Goal: Task Accomplishment & Management: Manage account settings

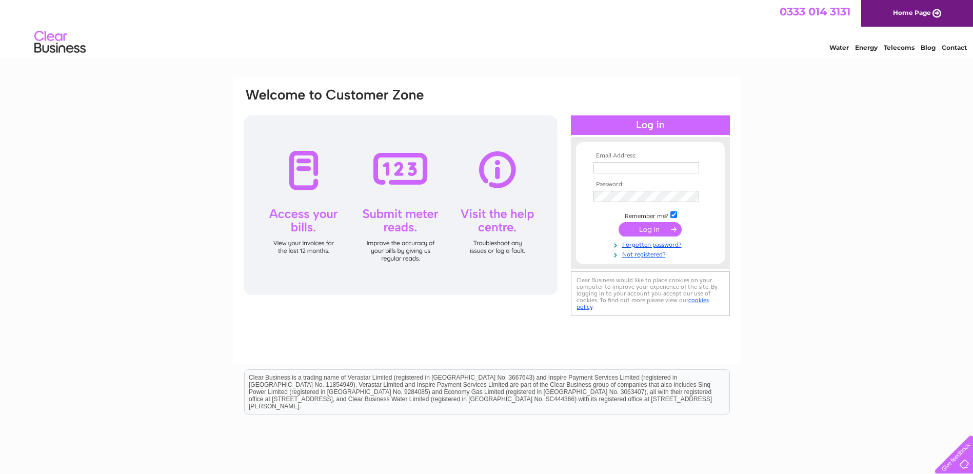
type input "rachel.gill@evergreengarden.com"
click at [647, 231] on input "submit" at bounding box center [649, 229] width 63 height 14
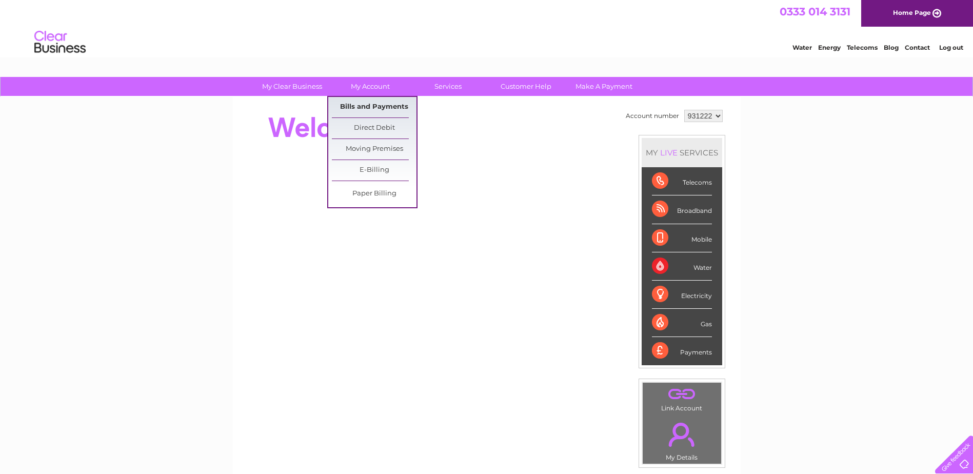
click at [361, 104] on link "Bills and Payments" at bounding box center [374, 107] width 85 height 21
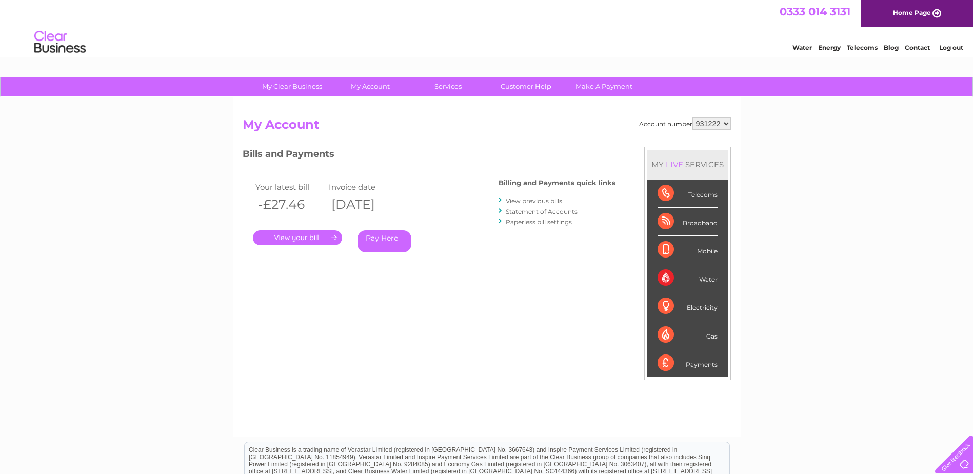
click at [312, 242] on link "." at bounding box center [297, 237] width 89 height 15
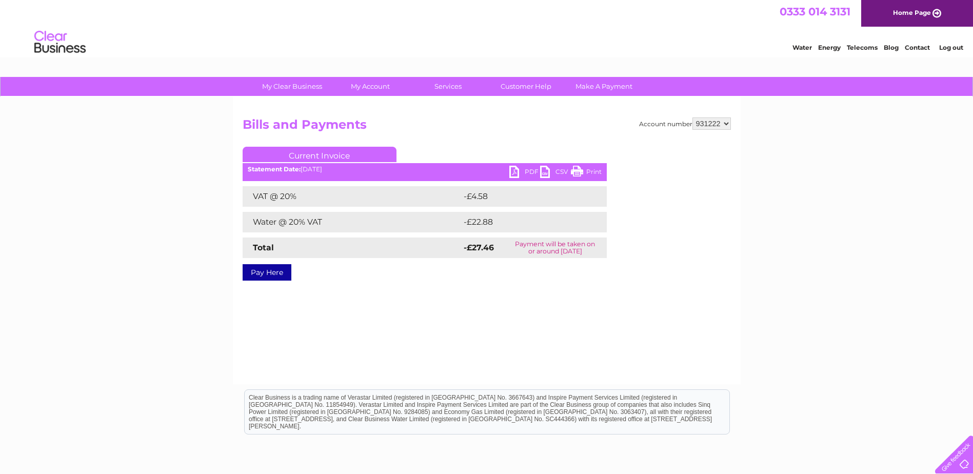
click at [513, 176] on link "PDF" at bounding box center [524, 173] width 31 height 15
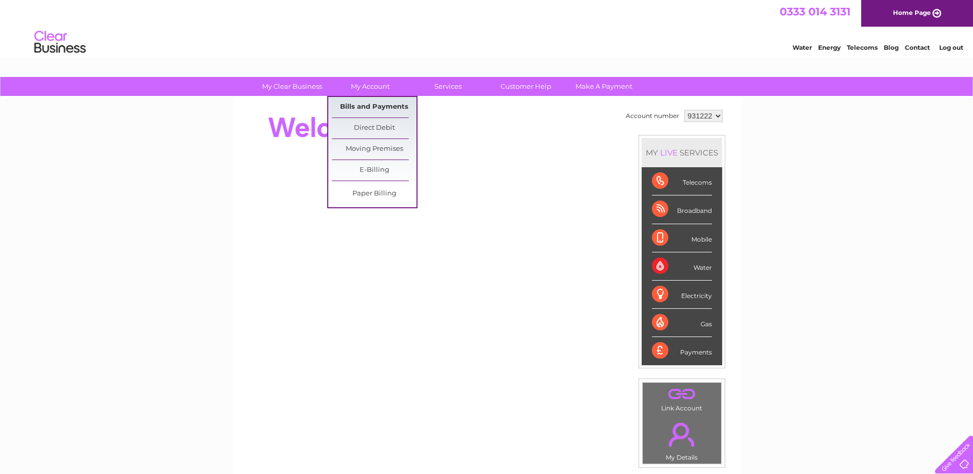
click at [372, 103] on link "Bills and Payments" at bounding box center [374, 107] width 85 height 21
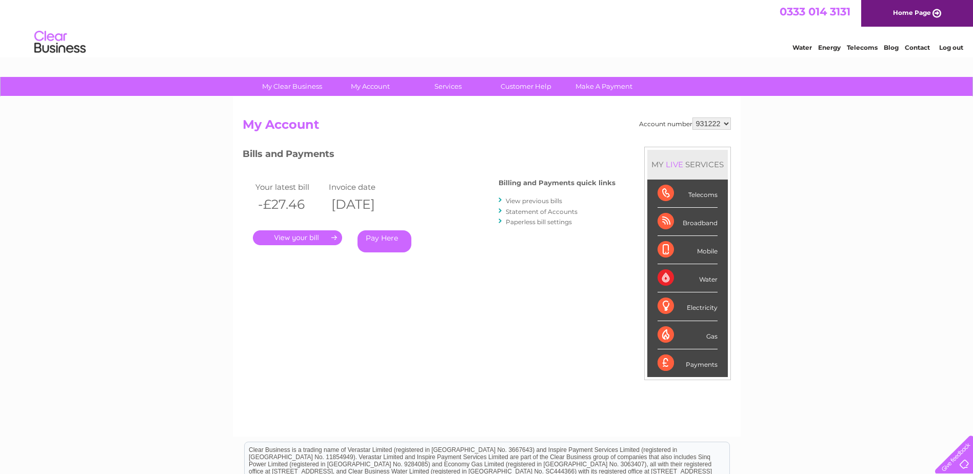
click at [533, 202] on link "View previous bills" at bounding box center [534, 201] width 56 height 8
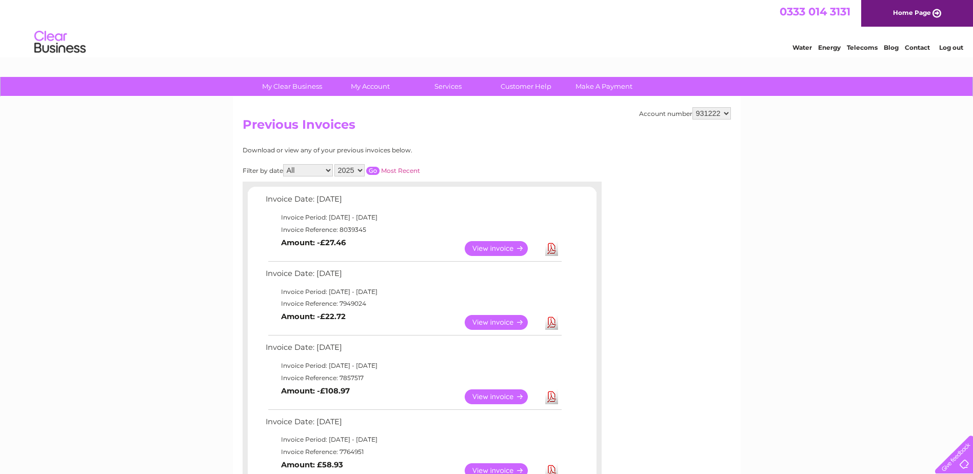
click at [357, 174] on select "2025 2024 2023 2022" at bounding box center [349, 170] width 30 height 12
select select "2023"
click at [335, 164] on select "2025 2024 2023 2022" at bounding box center [349, 170] width 30 height 12
click at [371, 172] on input "button" at bounding box center [372, 171] width 13 height 8
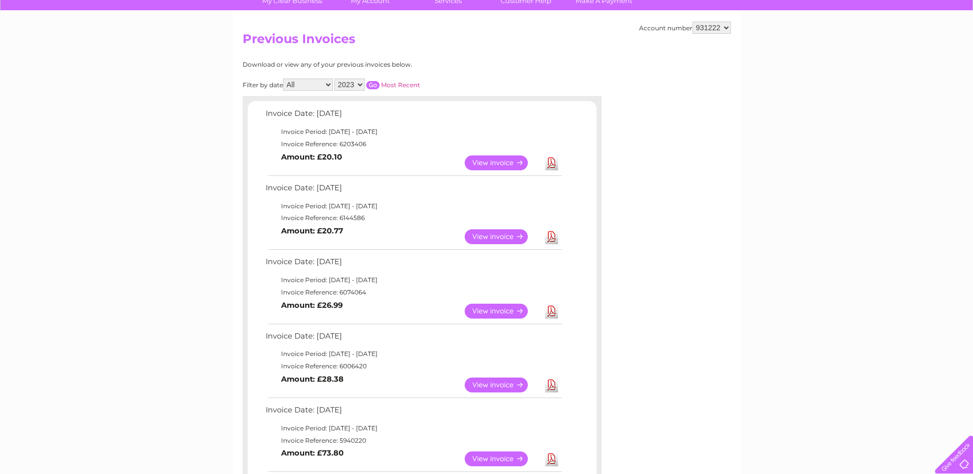
scroll to position [103, 0]
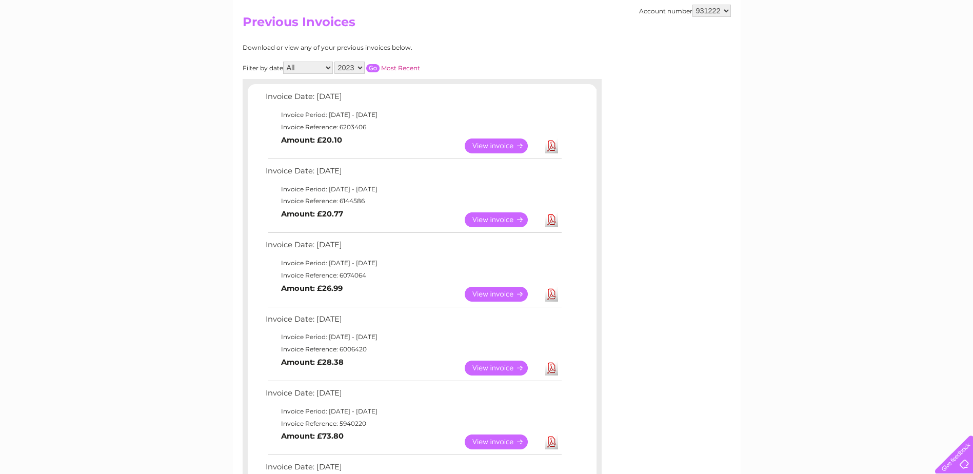
click at [487, 293] on link "View" at bounding box center [502, 294] width 75 height 15
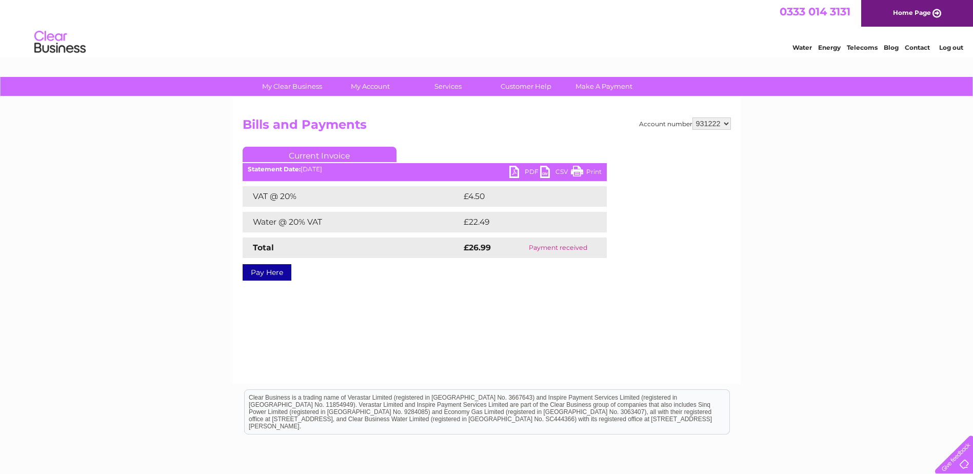
click at [518, 169] on link "PDF" at bounding box center [524, 173] width 31 height 15
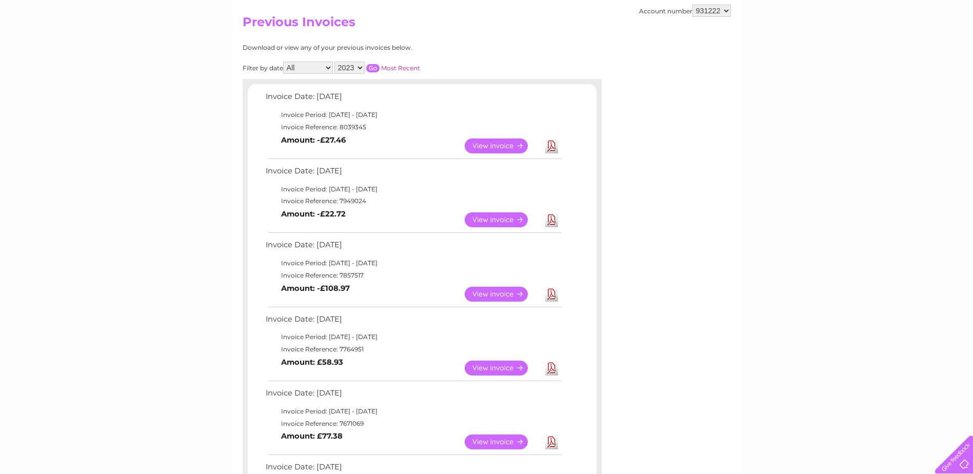
click at [347, 67] on select "2025 2024 2023 2022" at bounding box center [349, 68] width 30 height 12
select select "2024"
click at [335, 62] on select "2025 2024 2023 2022" at bounding box center [349, 68] width 30 height 12
click at [373, 70] on input "button" at bounding box center [372, 68] width 13 height 8
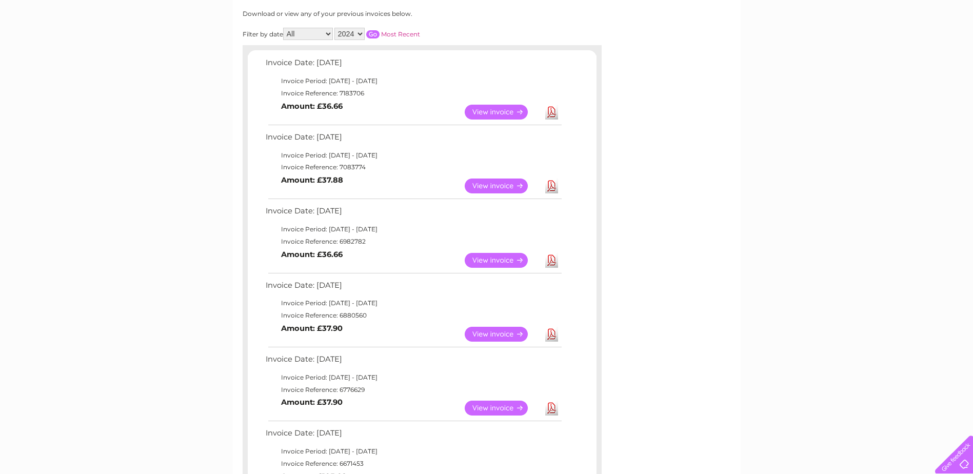
scroll to position [154, 0]
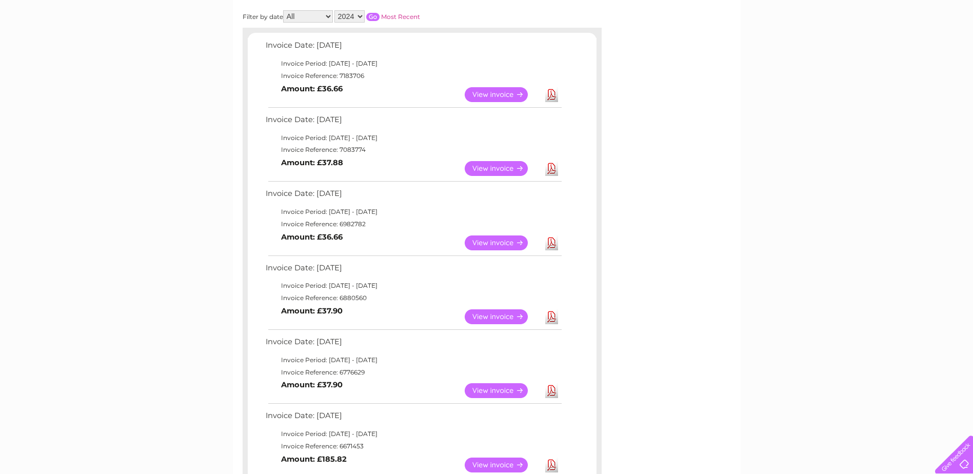
click at [490, 394] on link "View" at bounding box center [502, 390] width 75 height 15
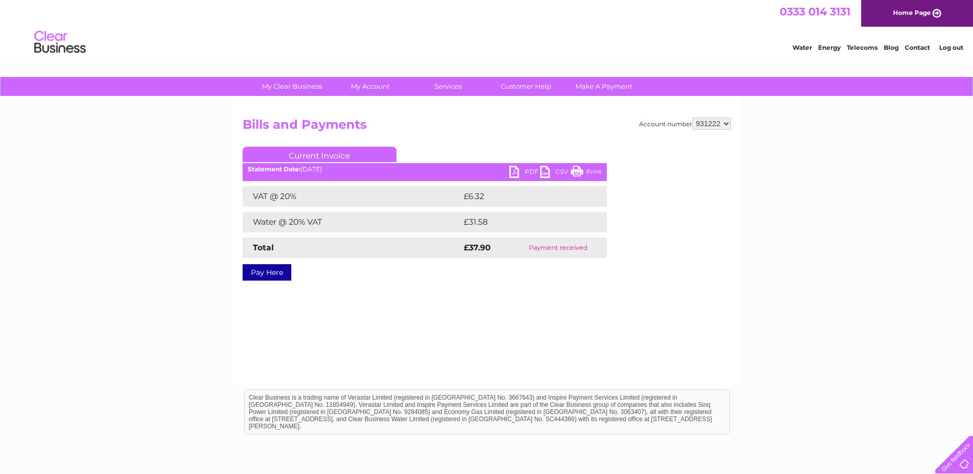
click at [514, 169] on link "PDF" at bounding box center [524, 173] width 31 height 15
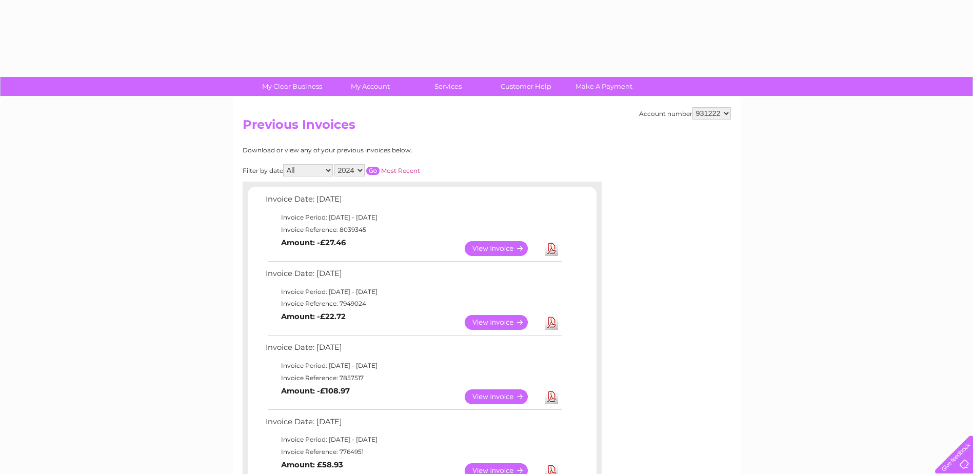
select select "2024"
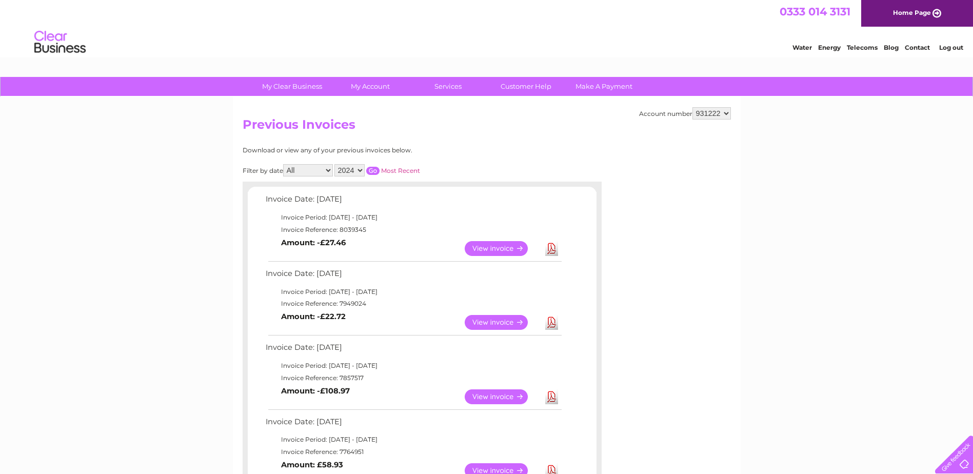
click at [371, 169] on input "button" at bounding box center [372, 171] width 13 height 8
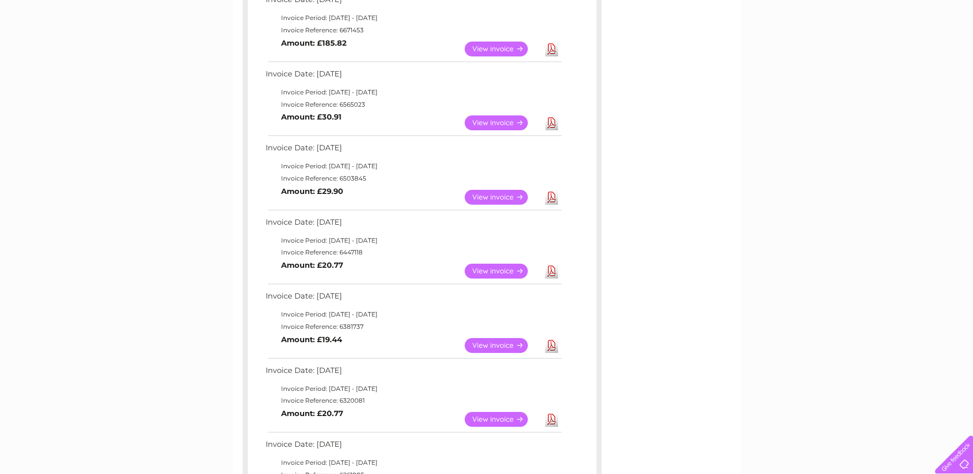
scroll to position [667, 0]
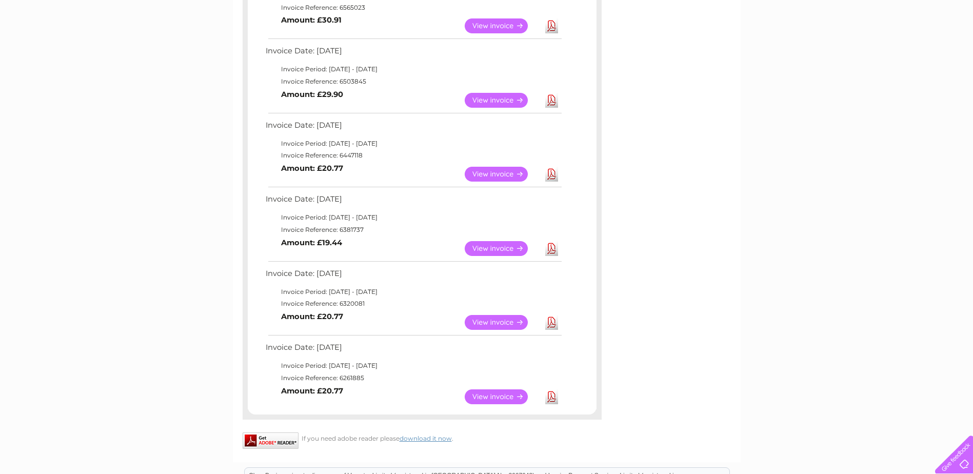
click at [346, 198] on td "Invoice Date: 04 March 2024" at bounding box center [413, 201] width 300 height 19
click at [489, 247] on link "View" at bounding box center [502, 248] width 75 height 15
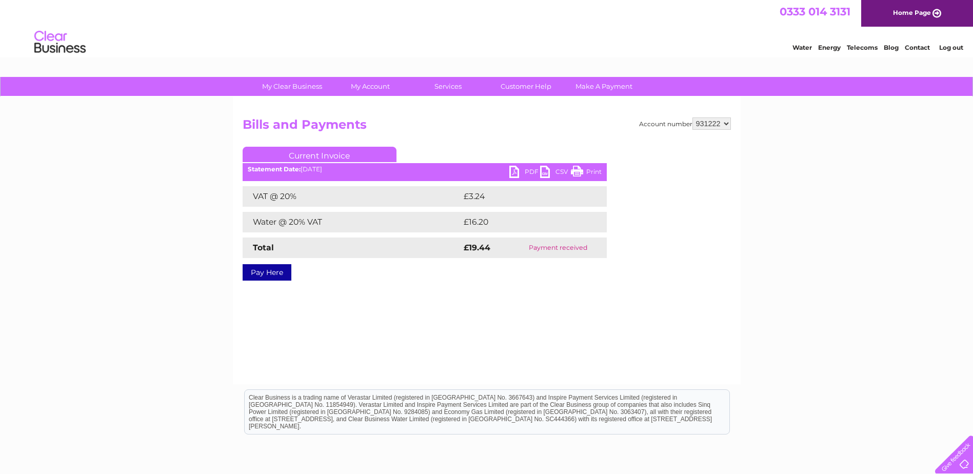
click at [517, 172] on link "PDF" at bounding box center [524, 173] width 31 height 15
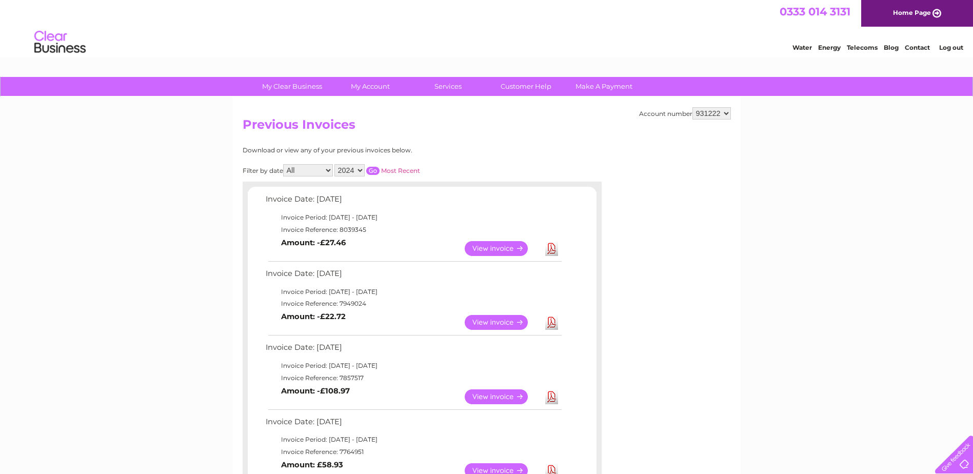
click at [359, 170] on select "2025 2024 2023 2022" at bounding box center [349, 170] width 30 height 12
select select "2023"
click at [335, 164] on select "2025 2024 2023 2022" at bounding box center [349, 170] width 30 height 12
click at [372, 172] on input "button" at bounding box center [372, 171] width 13 height 8
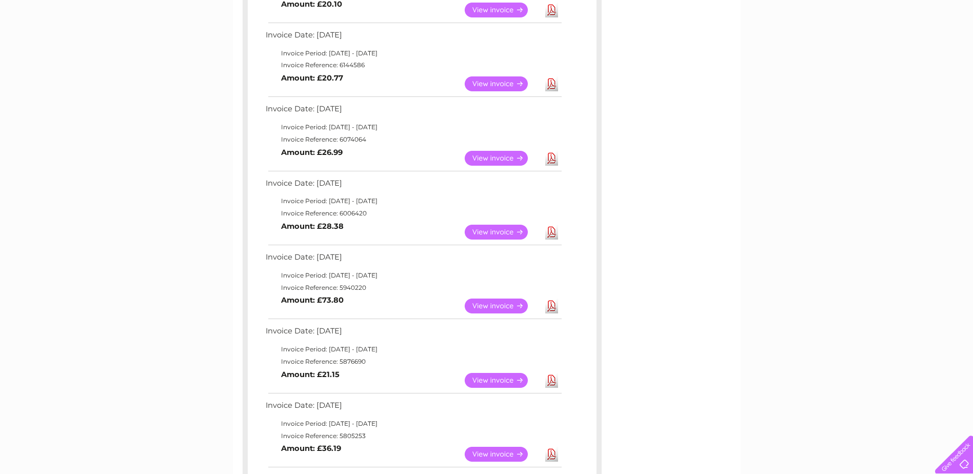
scroll to position [256, 0]
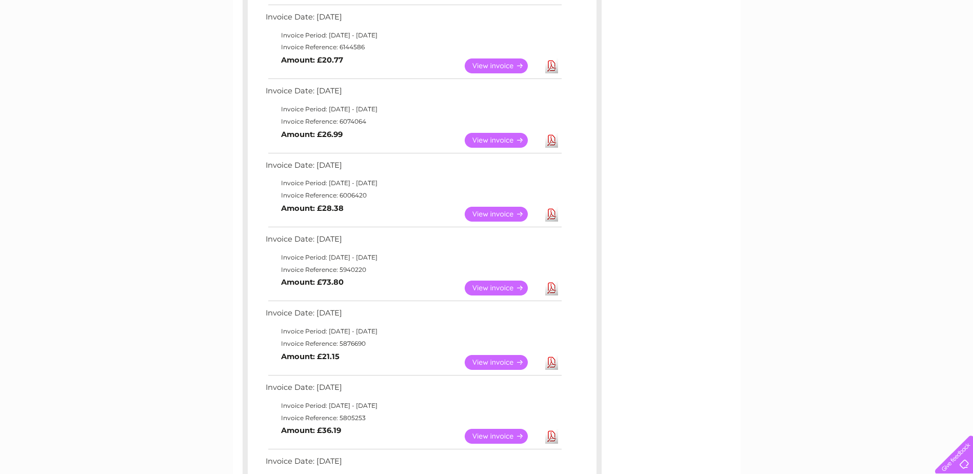
click at [495, 359] on link "View" at bounding box center [502, 362] width 75 height 15
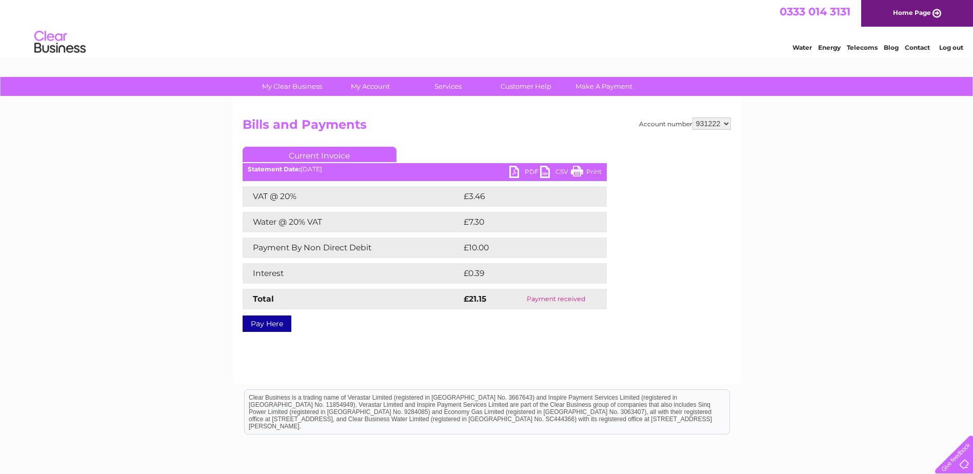
click at [515, 171] on link "PDF" at bounding box center [524, 173] width 31 height 15
